Goal: Communication & Community: Answer question/provide support

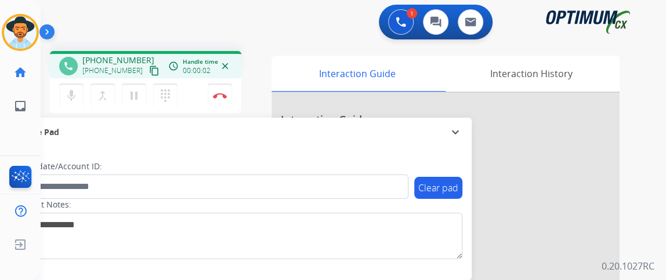
click at [149, 71] on mat-icon "content_copy" at bounding box center [154, 71] width 10 height 10
click at [77, 97] on mat-icon "mic" at bounding box center [71, 96] width 14 height 14
click at [71, 104] on button "mic_off Mute" at bounding box center [71, 96] width 24 height 24
click at [71, 104] on button "mic Mute" at bounding box center [71, 96] width 24 height 24
click at [80, 94] on button "mic_off Mute" at bounding box center [71, 96] width 24 height 24
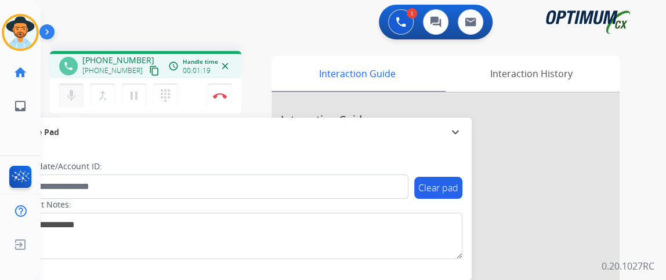
click at [80, 94] on button "mic Mute" at bounding box center [71, 96] width 24 height 24
click at [77, 98] on mat-icon "mic_off" at bounding box center [71, 96] width 14 height 14
click at [77, 97] on mat-icon "mic" at bounding box center [71, 96] width 14 height 14
click at [70, 91] on mat-icon "mic_off" at bounding box center [71, 96] width 14 height 14
click at [81, 98] on button "mic Mute" at bounding box center [71, 96] width 24 height 24
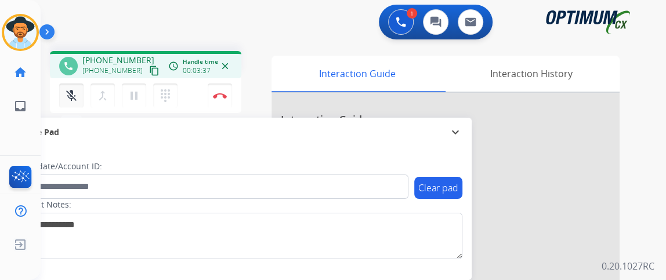
click at [74, 99] on mat-icon "mic_off" at bounding box center [71, 96] width 14 height 14
click at [74, 99] on mat-icon "mic" at bounding box center [71, 96] width 14 height 14
click at [74, 98] on mat-icon "mic_off" at bounding box center [71, 96] width 14 height 14
click at [77, 98] on mat-icon "mic" at bounding box center [71, 96] width 14 height 14
click at [75, 101] on mat-icon "mic_off" at bounding box center [71, 96] width 14 height 14
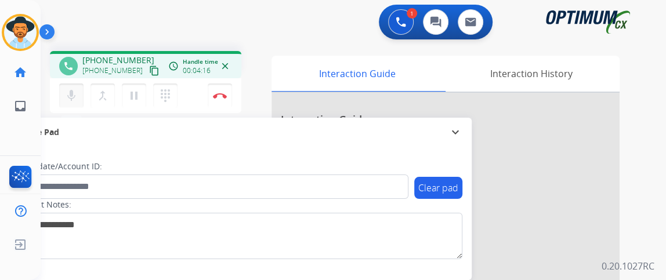
click at [71, 92] on mat-icon "mic" at bounding box center [71, 96] width 14 height 14
click at [69, 92] on mat-icon "mic_off" at bounding box center [71, 96] width 14 height 14
click at [64, 86] on button "mic Mute" at bounding box center [71, 96] width 24 height 24
click at [77, 91] on mat-icon "mic_off" at bounding box center [71, 96] width 14 height 14
click at [68, 95] on mat-icon "mic" at bounding box center [71, 96] width 14 height 14
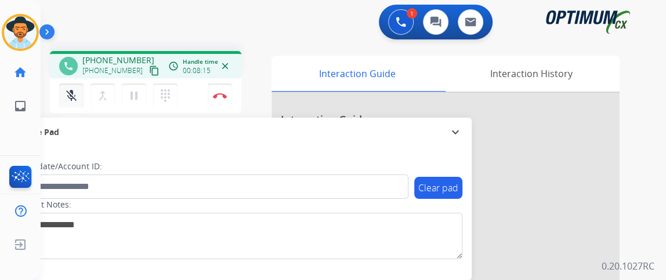
click at [65, 97] on mat-icon "mic_off" at bounding box center [71, 96] width 14 height 14
click at [84, 91] on div "mic Mute merge_type Bridge pause Hold dialpad Dialpad" at bounding box center [121, 96] width 125 height 24
click at [72, 92] on mat-icon "mic" at bounding box center [71, 96] width 14 height 14
click at [61, 94] on button "mic_off Mute" at bounding box center [71, 96] width 24 height 24
click at [78, 93] on button "mic Mute" at bounding box center [71, 96] width 24 height 24
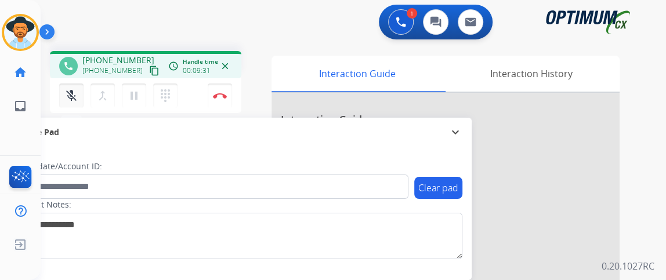
click at [78, 93] on button "mic_off Mute" at bounding box center [71, 96] width 24 height 24
click at [78, 93] on button "mic Mute" at bounding box center [71, 96] width 24 height 24
click at [68, 89] on mat-icon "mic_off" at bounding box center [71, 96] width 14 height 14
click at [228, 85] on button "Disconnect" at bounding box center [220, 96] width 24 height 24
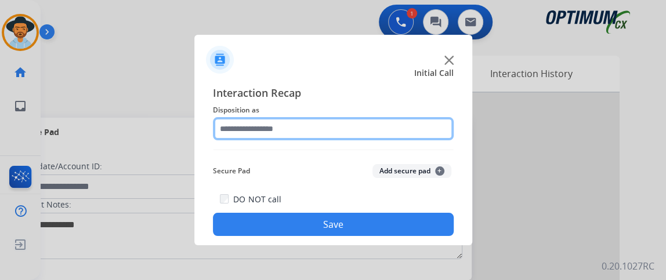
click at [368, 139] on input "text" at bounding box center [333, 128] width 241 height 23
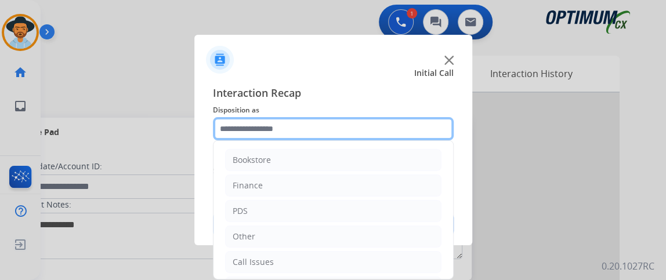
scroll to position [76, 0]
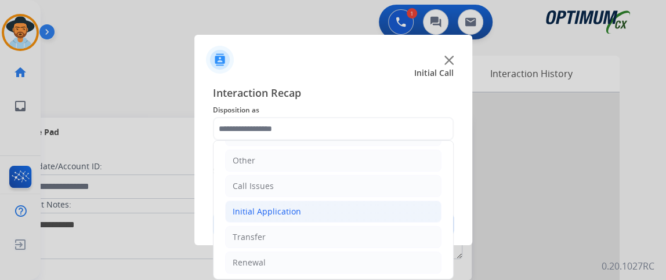
click at [373, 211] on li "Initial Application" at bounding box center [333, 212] width 216 height 22
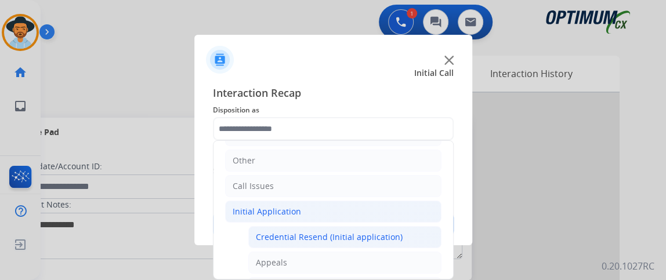
click at [377, 240] on div "Credential Resend (Initial application)" at bounding box center [329, 238] width 147 height 12
type input "**********"
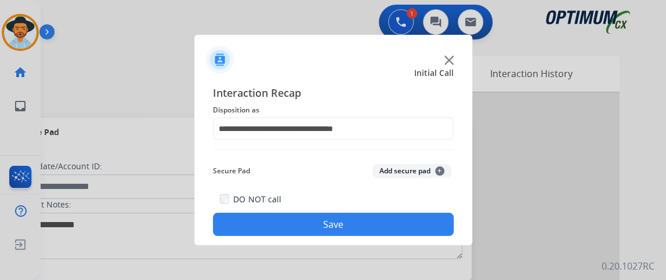
click at [373, 221] on button "Save" at bounding box center [333, 224] width 241 height 23
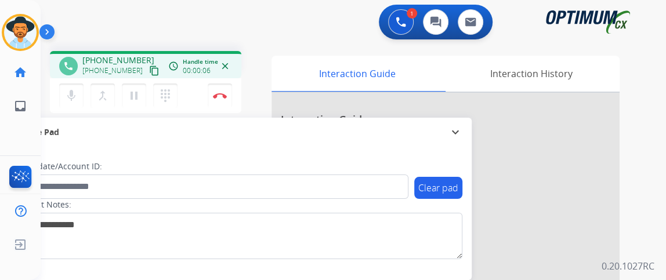
click at [149, 67] on mat-icon "content_copy" at bounding box center [154, 71] width 10 height 10
click at [73, 100] on mat-icon "mic" at bounding box center [71, 96] width 14 height 14
click at [66, 100] on mat-icon "mic_off" at bounding box center [71, 96] width 14 height 14
click at [79, 97] on button "mic Mute" at bounding box center [71, 96] width 24 height 24
click at [74, 101] on mat-icon "mic_off" at bounding box center [71, 96] width 14 height 14
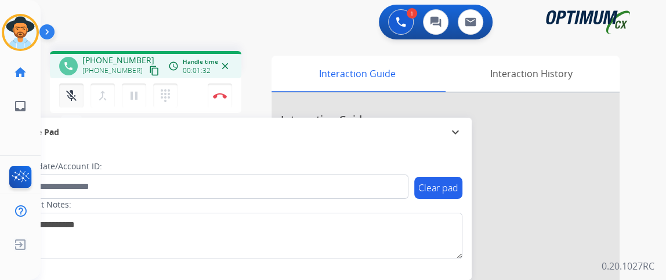
click at [74, 101] on mat-icon "mic_off" at bounding box center [71, 96] width 14 height 14
click at [66, 89] on mat-icon "mic" at bounding box center [71, 96] width 14 height 14
click at [77, 97] on mat-icon "mic_off" at bounding box center [71, 96] width 14 height 14
click at [78, 92] on button "mic Mute" at bounding box center [71, 96] width 24 height 24
click at [78, 92] on button "mic_off Mute" at bounding box center [71, 96] width 24 height 24
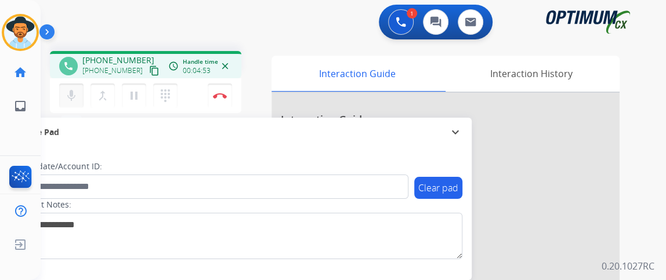
click at [67, 97] on mat-icon "mic" at bounding box center [71, 96] width 14 height 14
click at [74, 91] on mat-icon "mic_off" at bounding box center [71, 96] width 14 height 14
click at [226, 91] on button "Disconnect" at bounding box center [220, 96] width 24 height 24
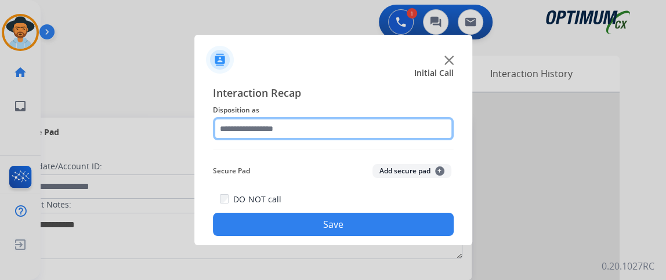
click at [344, 127] on input "text" at bounding box center [333, 128] width 241 height 23
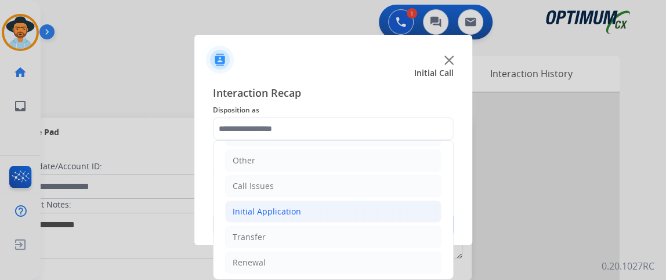
click at [385, 208] on li "Initial Application" at bounding box center [333, 212] width 216 height 22
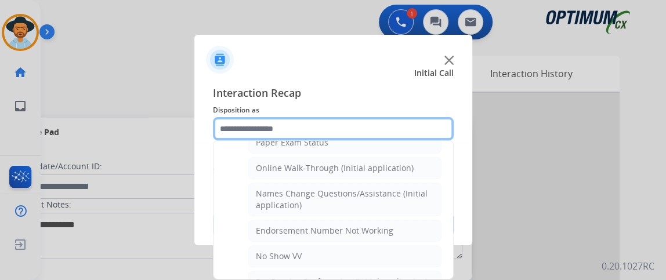
scroll to position [234, 0]
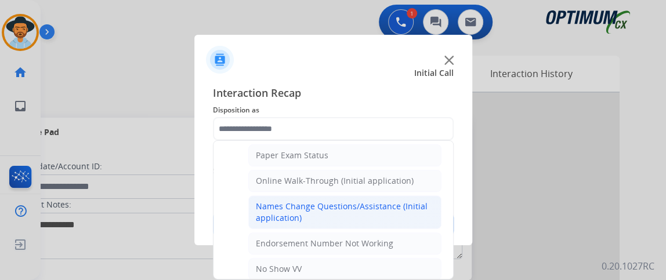
click at [420, 201] on div "Names Change Questions/Assistance (Initial application)" at bounding box center [345, 212] width 178 height 23
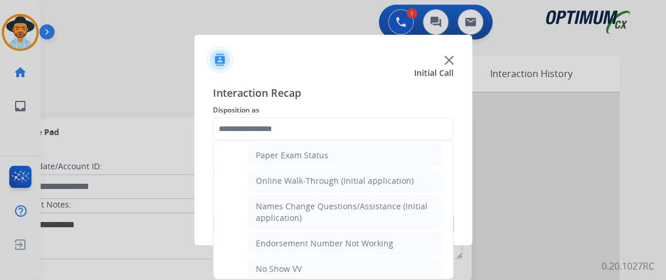
click at [420, 200] on div "DO NOT call Save" at bounding box center [333, 214] width 241 height 44
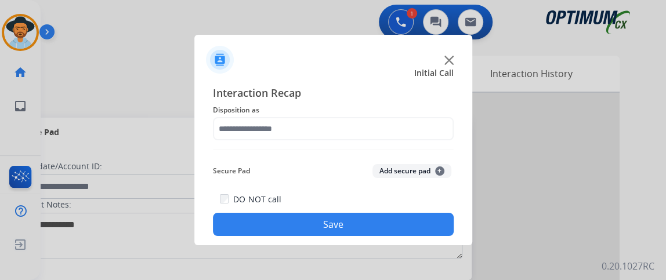
type input "**********"
click at [401, 226] on button "Save" at bounding box center [333, 224] width 241 height 23
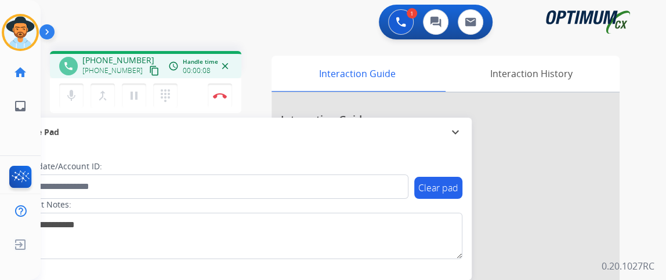
click at [149, 71] on mat-icon "content_copy" at bounding box center [154, 71] width 10 height 10
click at [70, 95] on mat-icon "mic" at bounding box center [71, 96] width 14 height 14
click at [70, 95] on mat-icon "mic_off" at bounding box center [71, 96] width 14 height 14
click at [72, 95] on mat-icon "mic" at bounding box center [71, 96] width 14 height 14
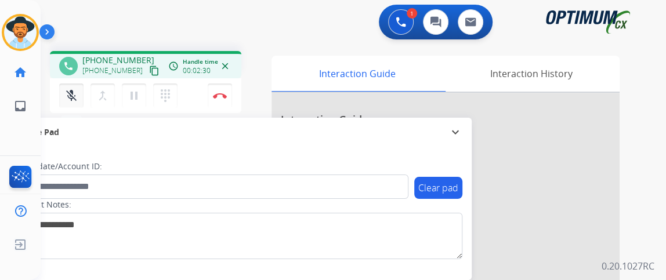
click at [71, 95] on mat-icon "mic_off" at bounding box center [71, 96] width 14 height 14
click at [72, 93] on mat-icon "mic" at bounding box center [71, 96] width 14 height 14
click at [72, 93] on mat-icon "mic_off" at bounding box center [71, 96] width 14 height 14
click at [77, 99] on mat-icon "mic" at bounding box center [71, 96] width 14 height 14
click at [77, 99] on mat-icon "mic_off" at bounding box center [71, 96] width 14 height 14
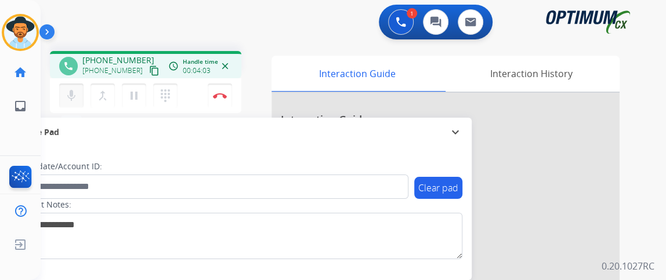
click at [77, 99] on mat-icon "mic" at bounding box center [71, 96] width 14 height 14
click at [76, 97] on mat-icon "mic_off" at bounding box center [71, 96] width 14 height 14
click at [76, 97] on mat-icon "mic" at bounding box center [71, 96] width 14 height 14
click at [76, 89] on mat-icon "mic_off" at bounding box center [71, 96] width 14 height 14
click at [76, 86] on button "mic Mute" at bounding box center [71, 96] width 24 height 24
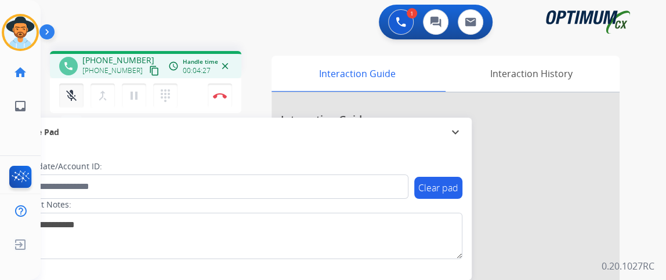
click at [75, 86] on button "mic_off Mute" at bounding box center [71, 96] width 24 height 24
click at [75, 86] on button "mic Mute" at bounding box center [71, 96] width 24 height 24
click at [75, 84] on button "mic_off Mute" at bounding box center [71, 96] width 24 height 24
click at [75, 84] on button "mic Mute" at bounding box center [71, 96] width 24 height 24
click at [75, 84] on button "mic_off Mute" at bounding box center [71, 96] width 24 height 24
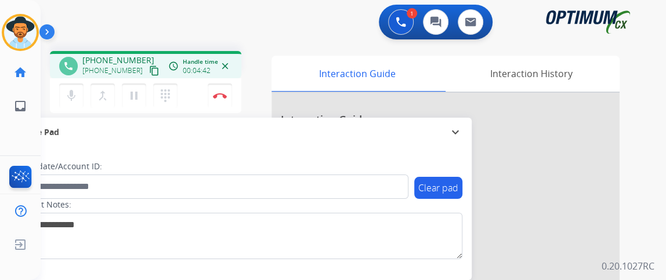
click at [75, 79] on div "mic Mute merge_type Bridge pause Hold dialpad Dialpad Disconnect" at bounding box center [145, 95] width 191 height 35
click at [77, 96] on mat-icon "mic" at bounding box center [71, 96] width 14 height 14
click at [76, 93] on mat-icon "mic_off" at bounding box center [71, 96] width 14 height 14
click at [77, 92] on mat-icon "mic" at bounding box center [71, 96] width 14 height 14
click at [77, 91] on mat-icon "mic_off" at bounding box center [71, 96] width 14 height 14
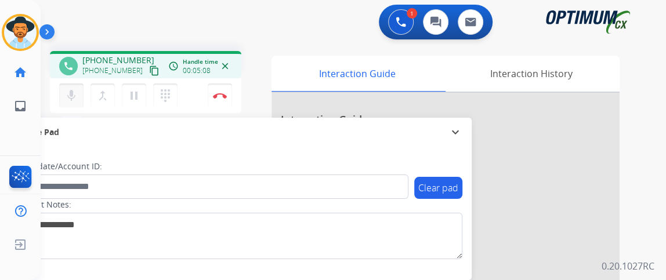
click at [77, 91] on mat-icon "mic" at bounding box center [71, 96] width 14 height 14
click at [77, 91] on mat-icon "mic_off" at bounding box center [71, 96] width 14 height 14
click at [77, 89] on mat-icon "mic" at bounding box center [71, 96] width 14 height 14
click at [78, 95] on button "mic_off Mute" at bounding box center [71, 96] width 24 height 24
click at [78, 92] on button "mic Mute" at bounding box center [71, 96] width 24 height 24
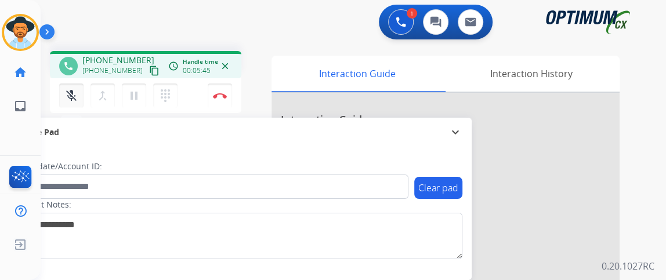
click at [77, 84] on div "mic_off Mute merge_type Bridge pause Hold dialpad Dialpad" at bounding box center [121, 96] width 125 height 24
click at [76, 84] on div "mic_off Mute merge_type Bridge pause Hold dialpad Dialpad" at bounding box center [121, 96] width 125 height 24
click at [73, 99] on mat-icon "mic_off" at bounding box center [71, 96] width 14 height 14
click at [73, 99] on mat-icon "mic" at bounding box center [71, 96] width 14 height 14
click at [76, 101] on mat-icon "mic" at bounding box center [71, 96] width 14 height 14
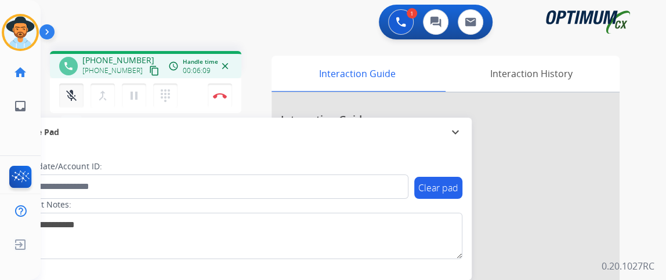
click at [76, 101] on mat-icon "mic_off" at bounding box center [71, 96] width 14 height 14
click at [76, 101] on mat-icon "mic" at bounding box center [71, 96] width 14 height 14
click at [76, 101] on mat-icon "mic_off" at bounding box center [71, 96] width 14 height 14
click at [76, 101] on mat-icon "mic" at bounding box center [71, 96] width 14 height 14
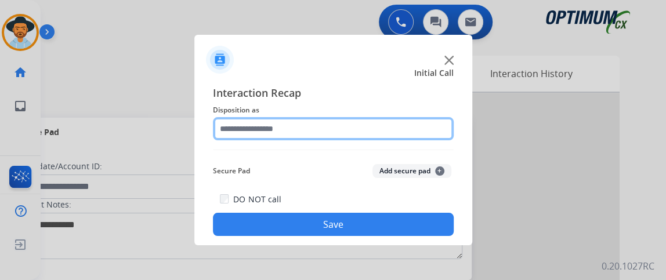
click at [292, 135] on input "text" at bounding box center [333, 128] width 241 height 23
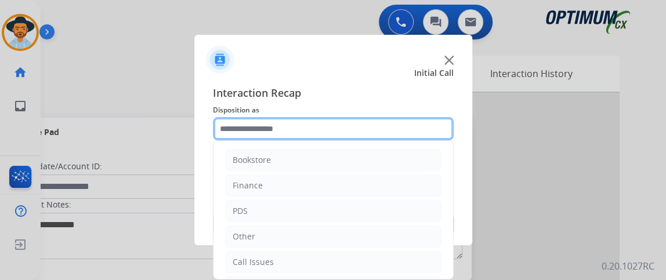
scroll to position [76, 0]
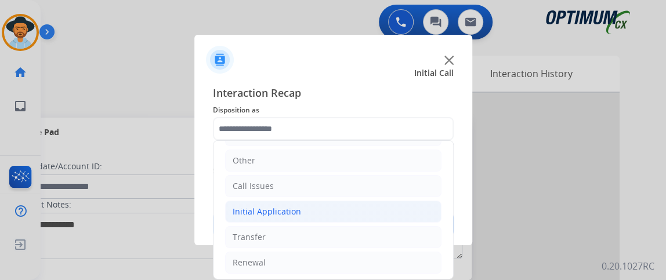
click at [413, 220] on li "Initial Application" at bounding box center [333, 212] width 216 height 22
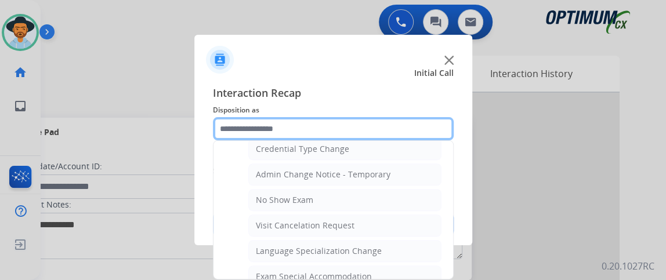
scroll to position [569, 0]
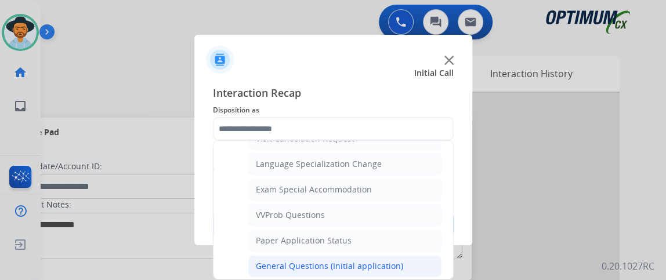
click at [402, 255] on li "General Questions (Initial application)" at bounding box center [344, 266] width 193 height 22
type input "**********"
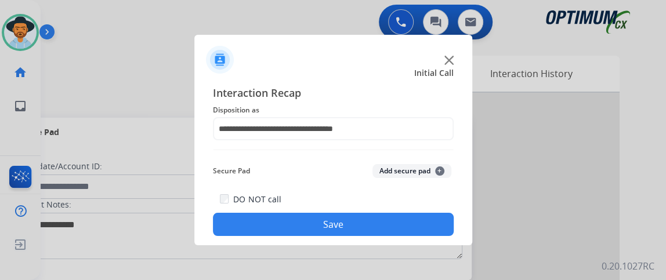
click at [395, 230] on button "Save" at bounding box center [333, 224] width 241 height 23
